Goal: Task Accomplishment & Management: Use online tool/utility

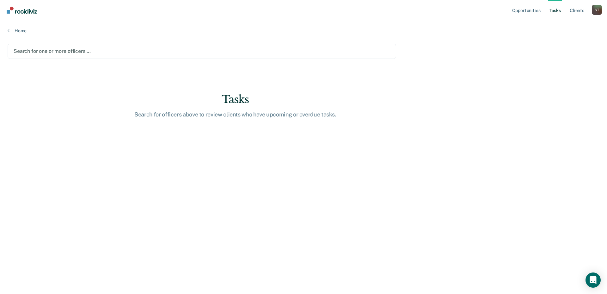
click at [41, 52] on div at bounding box center [202, 50] width 377 height 7
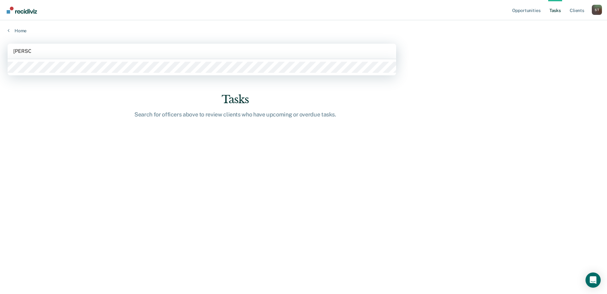
type input "sheneya"
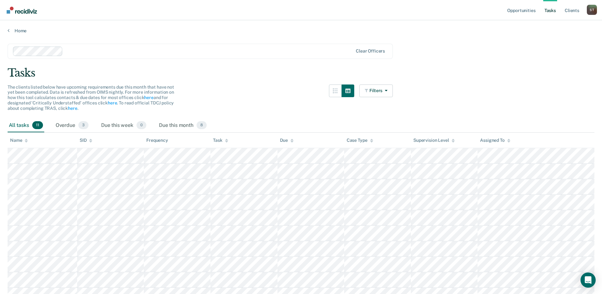
click at [355, 139] on div "Case Type" at bounding box center [360, 140] width 27 height 5
click at [216, 142] on div "Task" at bounding box center [220, 140] width 15 height 5
click at [22, 29] on link "Home" at bounding box center [301, 31] width 587 height 6
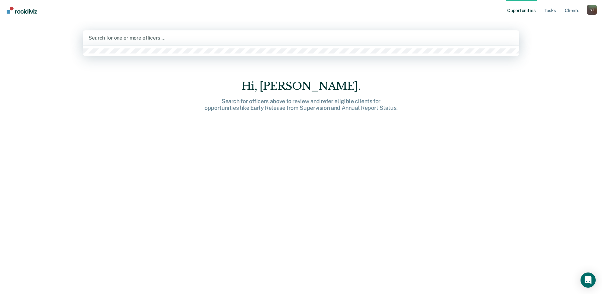
click at [131, 40] on div at bounding box center [301, 37] width 425 height 7
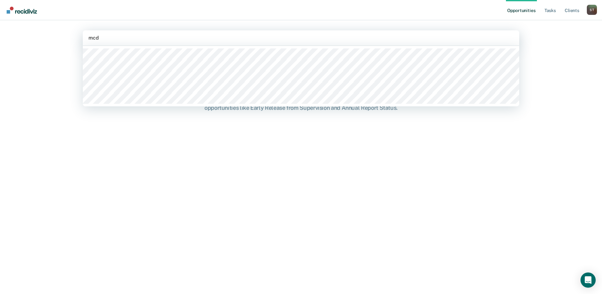
type input "mcdo"
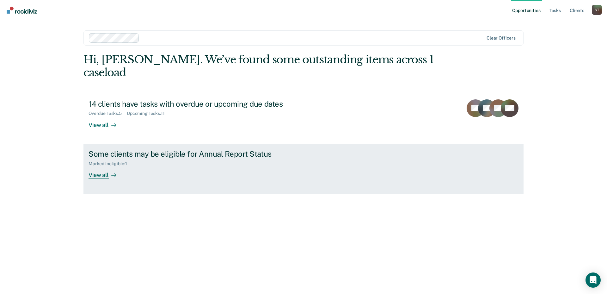
click at [120, 161] on div "Marked Ineligible : 1" at bounding box center [110, 163] width 43 height 5
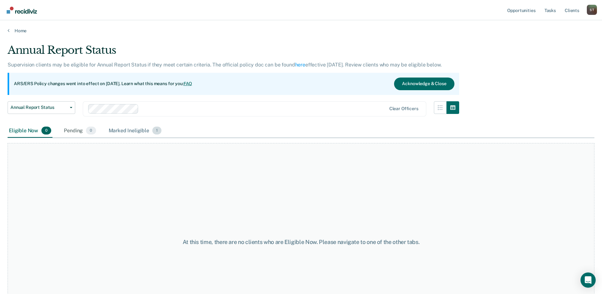
click at [124, 130] on div "Marked Ineligible 1" at bounding box center [136, 131] width 56 height 14
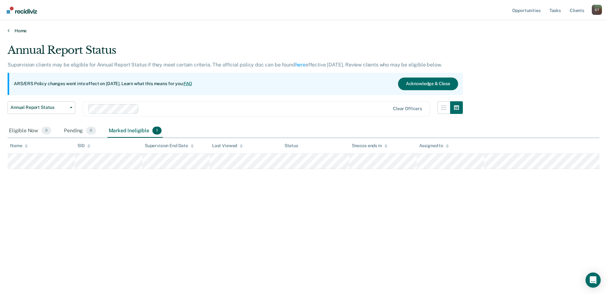
click at [15, 32] on link "Home" at bounding box center [304, 31] width 592 height 6
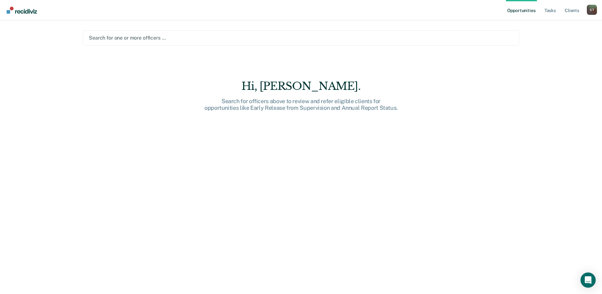
click at [130, 40] on div at bounding box center [301, 37] width 425 height 7
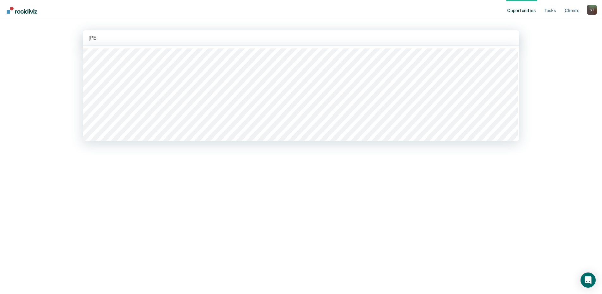
type input "[PERSON_NAME]"
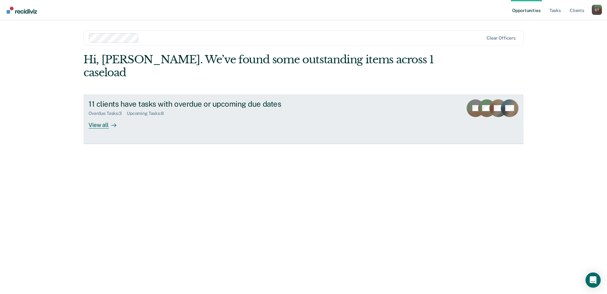
click at [144, 110] on div "11 clients have tasks with overdue or upcoming due dates Overdue Tasks : 3 Upco…" at bounding box center [207, 113] width 237 height 29
